Goal: Transaction & Acquisition: Purchase product/service

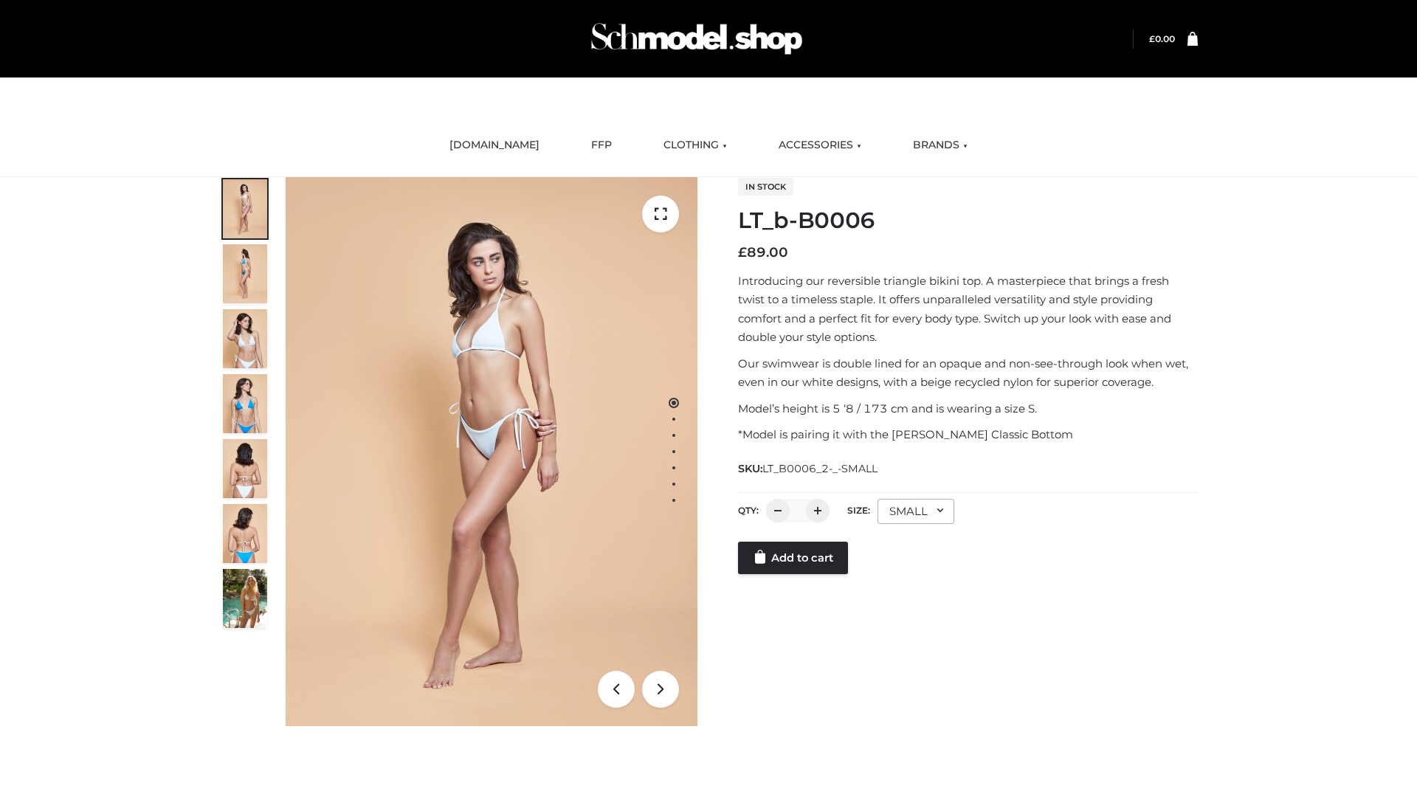
click at [794, 558] on link "Add to cart" at bounding box center [793, 558] width 110 height 32
